Goal: Find specific page/section: Find specific page/section

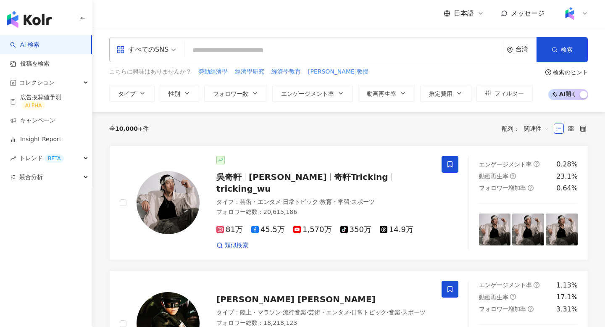
click at [459, 15] on span "日本語" at bounding box center [464, 13] width 20 height 9
click at [462, 36] on div "繁體中文" at bounding box center [471, 32] width 42 height 15
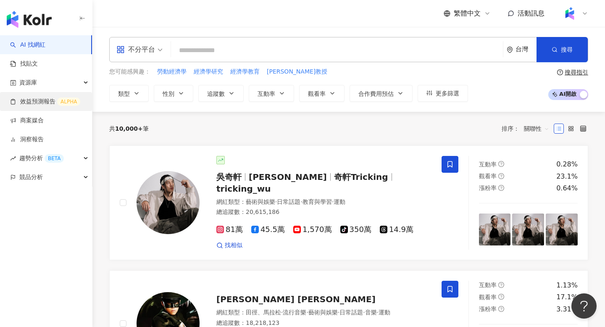
click at [37, 104] on link "效益預測報告 ALPHA" at bounding box center [45, 101] width 70 height 8
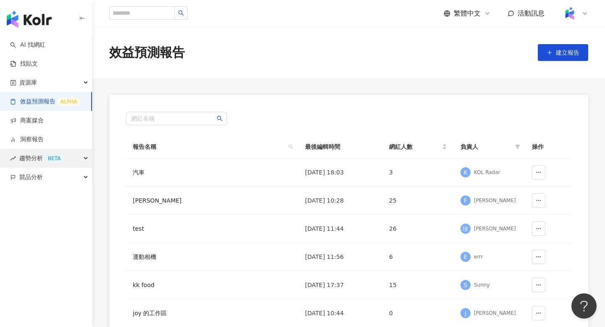
click at [32, 156] on span "趨勢分析 BETA" at bounding box center [41, 158] width 45 height 19
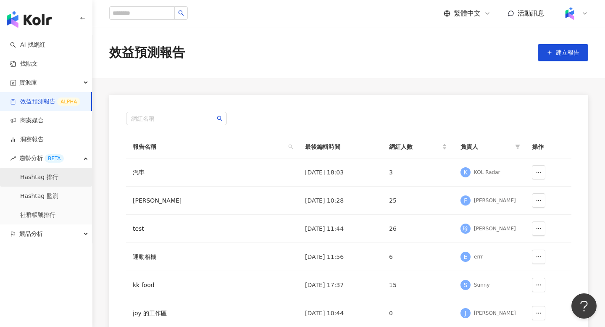
click at [34, 176] on link "Hashtag 排行" at bounding box center [39, 177] width 38 height 8
